Goal: Information Seeking & Learning: Learn about a topic

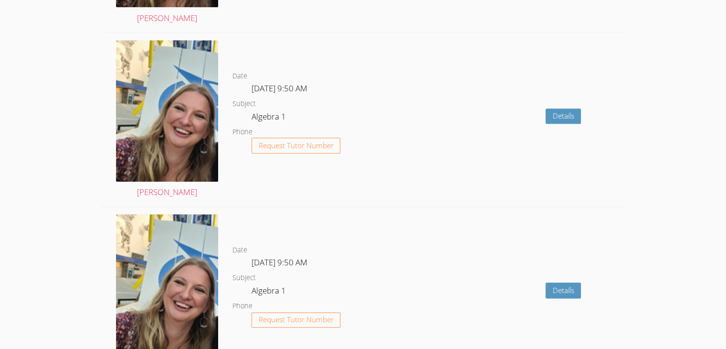
scroll to position [1288, 0]
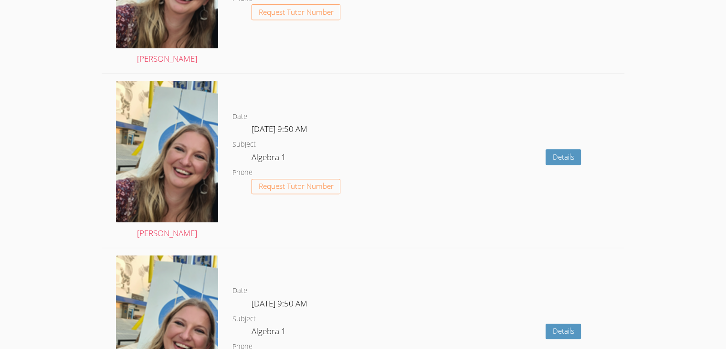
scroll to position [401, 0]
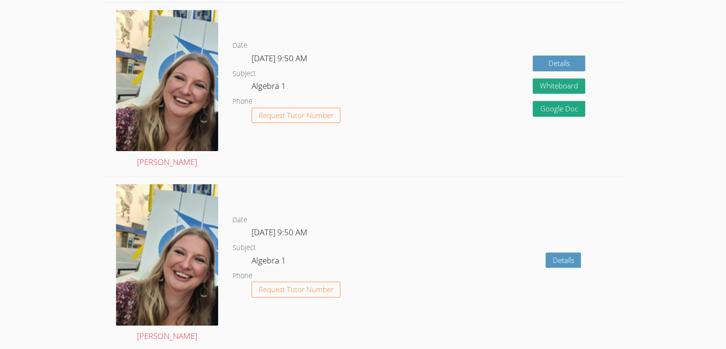
click at [285, 55] on span "[DATE] 9:50 AM" at bounding box center [280, 58] width 56 height 11
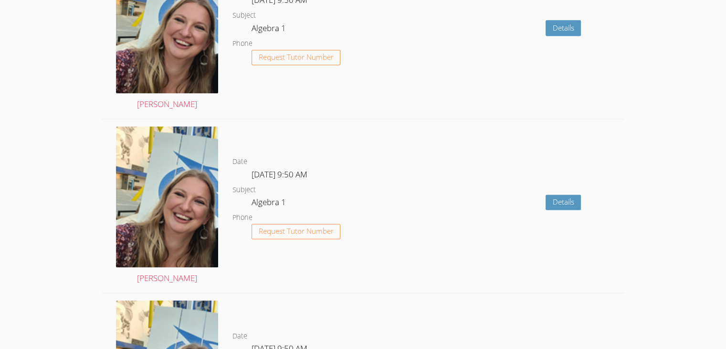
scroll to position [1321, 0]
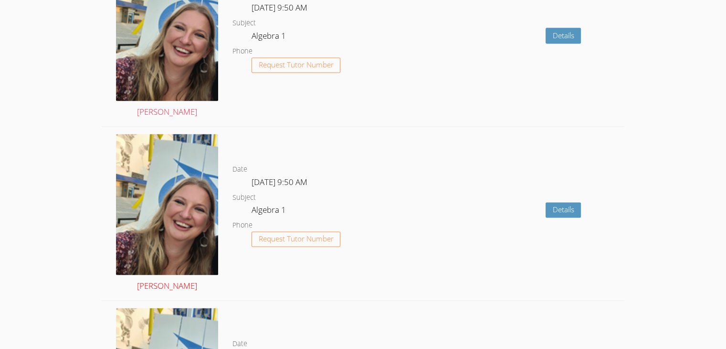
drag, startPoint x: 260, startPoint y: 149, endPoint x: 171, endPoint y: 165, distance: 90.2
drag, startPoint x: 171, startPoint y: 165, endPoint x: 336, endPoint y: 218, distance: 173.1
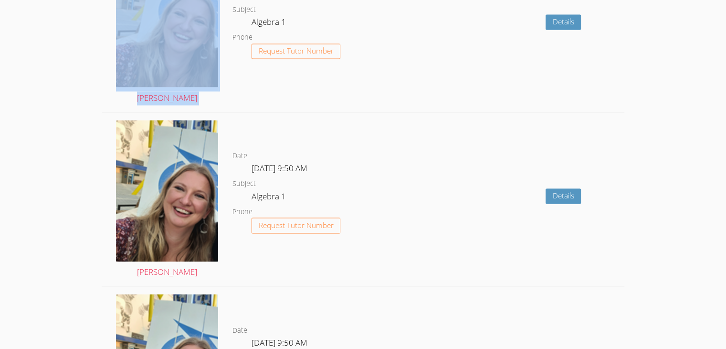
scroll to position [1526, 0]
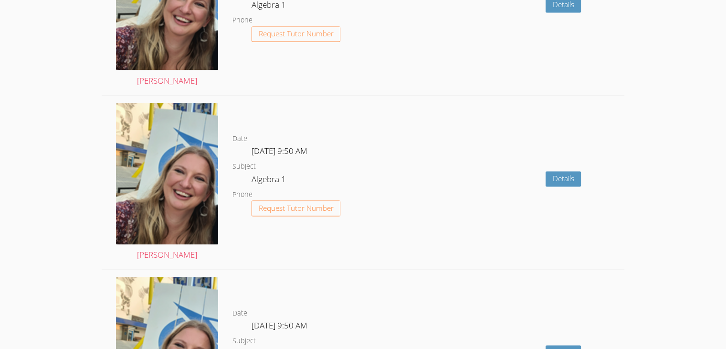
click at [451, 187] on div "Details" at bounding box center [519, 182] width 209 height 173
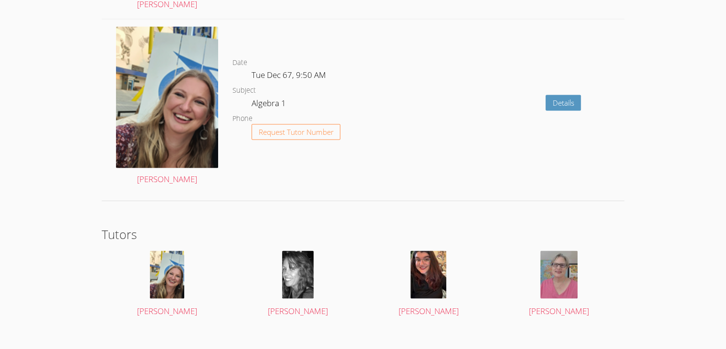
scroll to position [1784, 0]
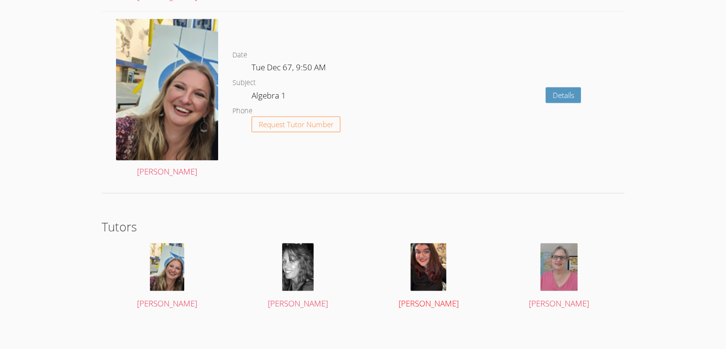
click at [411, 268] on img at bounding box center [429, 267] width 36 height 48
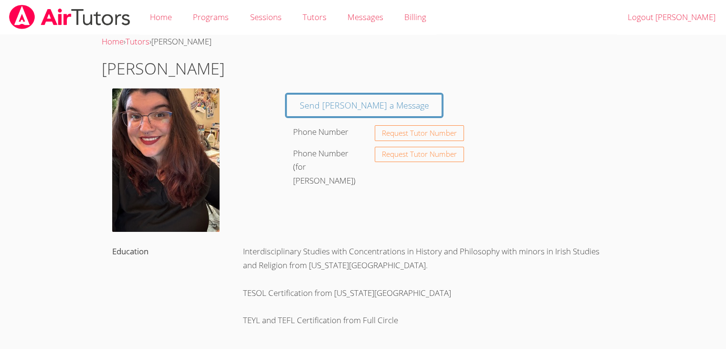
scroll to position [1784, 0]
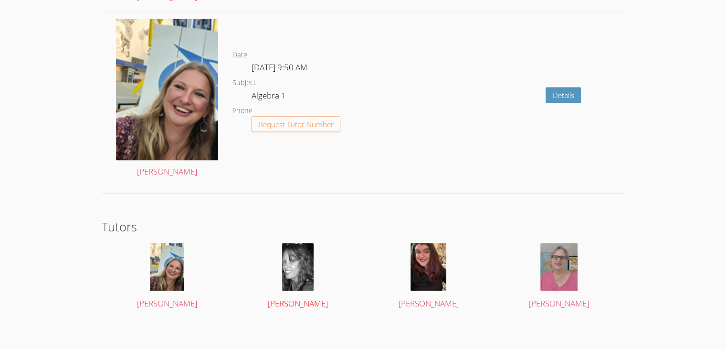
click at [294, 250] on img at bounding box center [298, 267] width 32 height 48
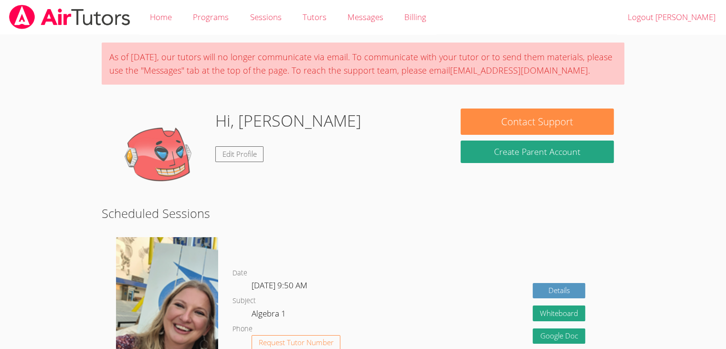
scroll to position [1784, 0]
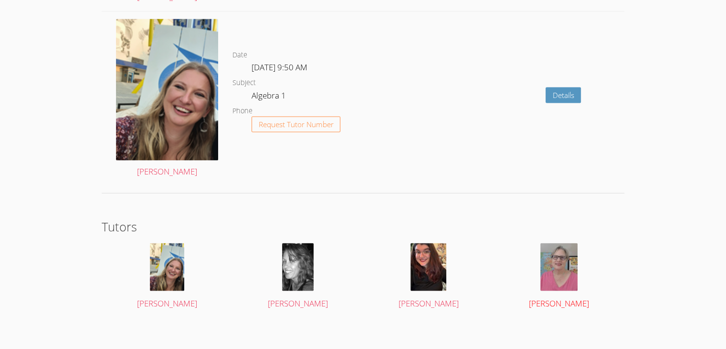
click at [560, 252] on img at bounding box center [559, 267] width 37 height 48
